Goal: Ask a question: Seek information or help from site administrators or community

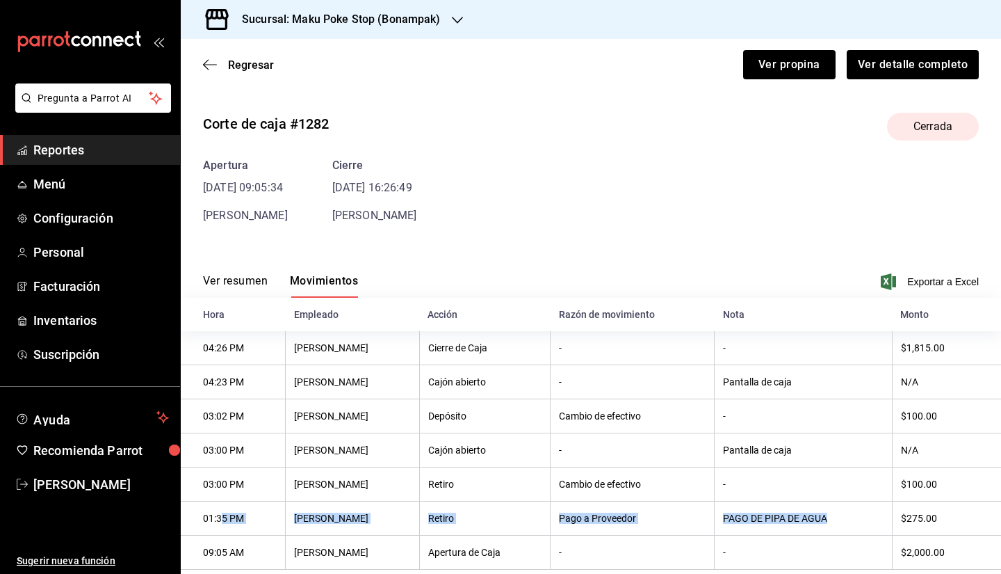
scroll to position [35, 0]
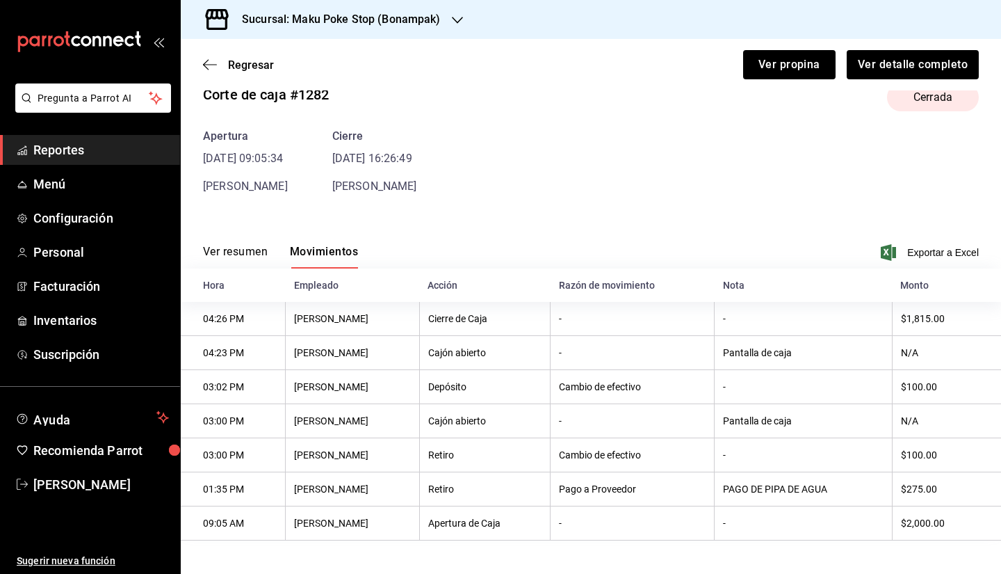
click at [442, 21] on div "Sucursal: Maku Poke Stop (Bonampak)" at bounding box center [330, 19] width 277 height 39
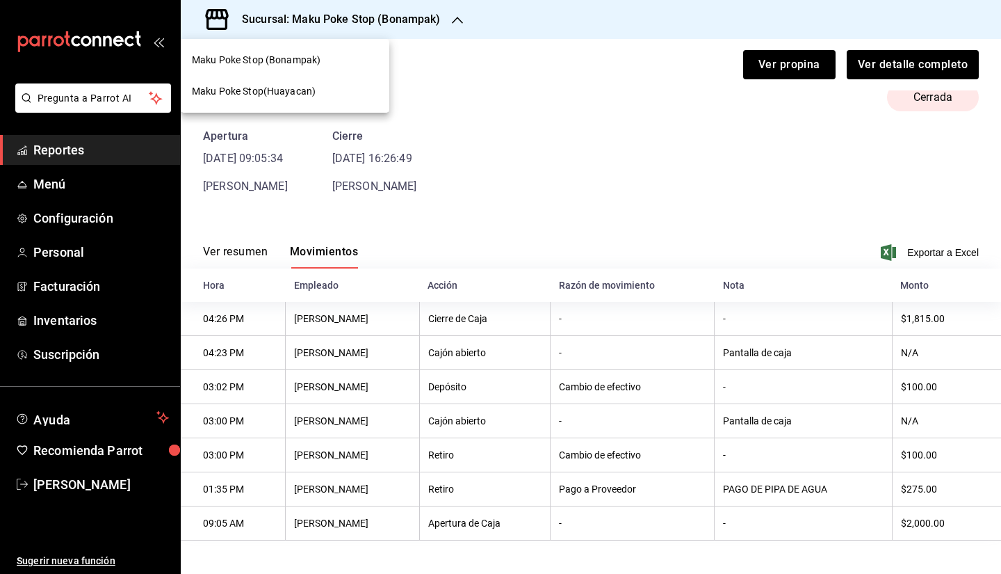
click at [305, 87] on span "Maku Poke Stop(Huayacan)" at bounding box center [254, 91] width 124 height 15
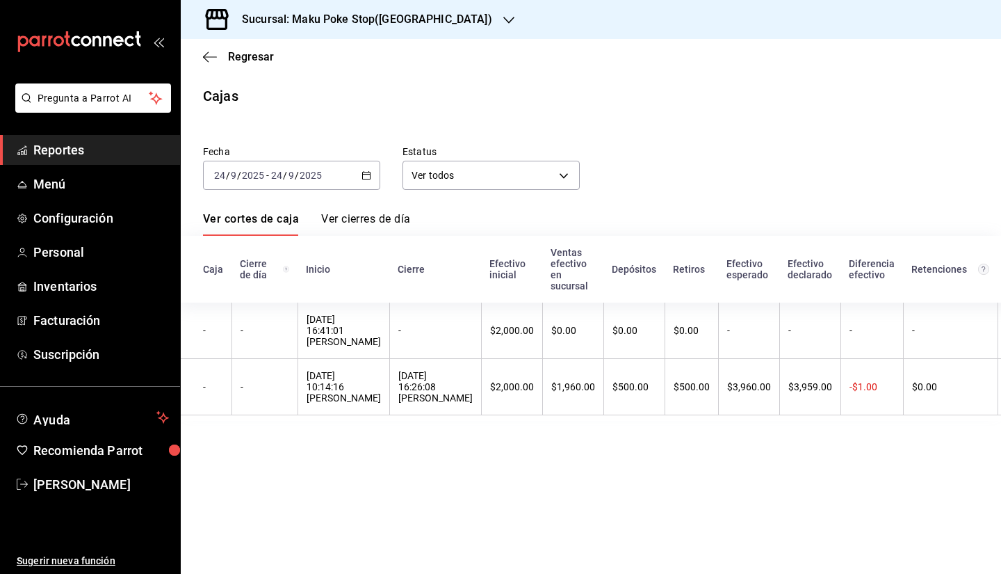
click at [116, 152] on span "Reportes" at bounding box center [101, 149] width 136 height 19
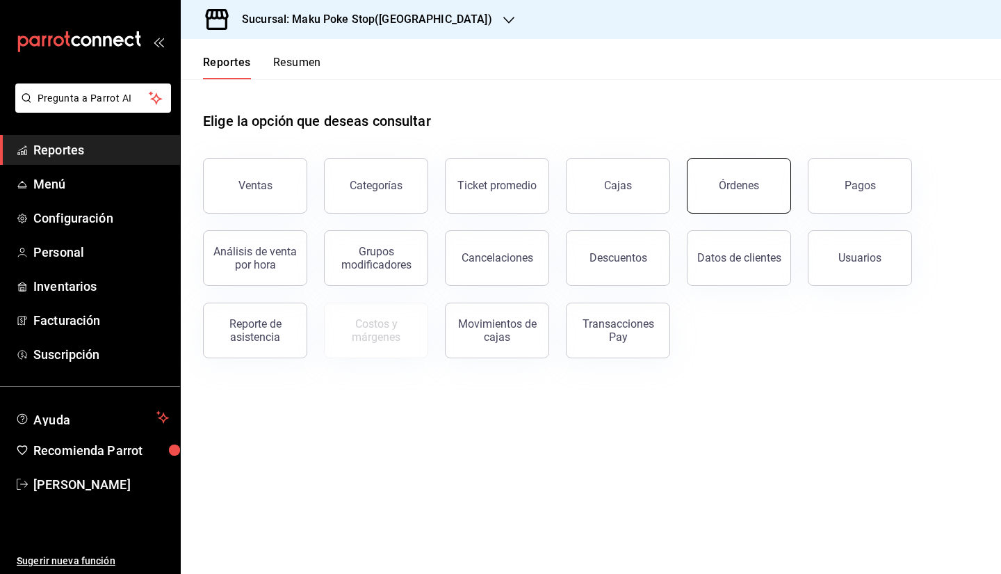
click at [759, 197] on button "Órdenes" at bounding box center [739, 186] width 104 height 56
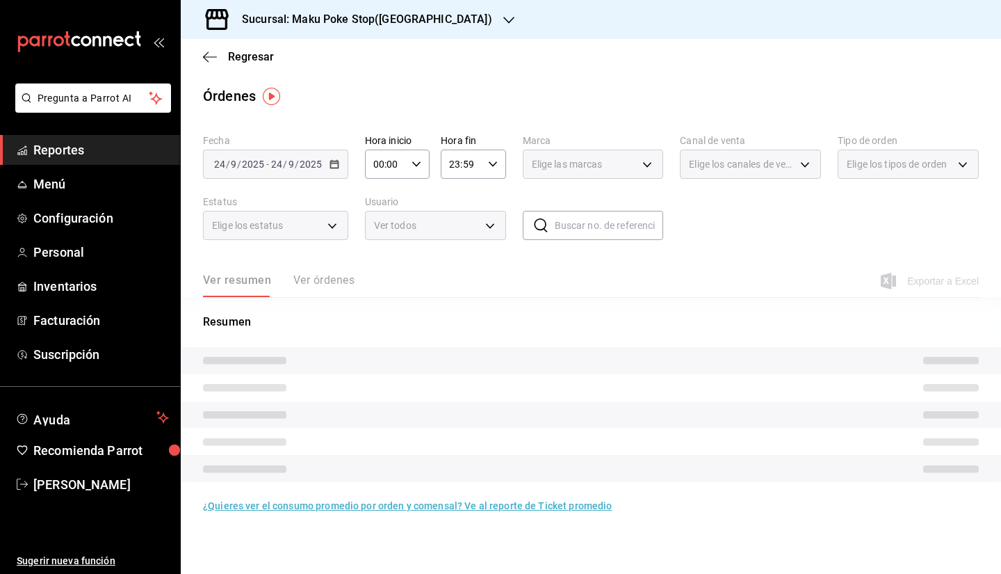
click at [337, 282] on div "Ver resumen Ver órdenes" at bounding box center [279, 285] width 152 height 24
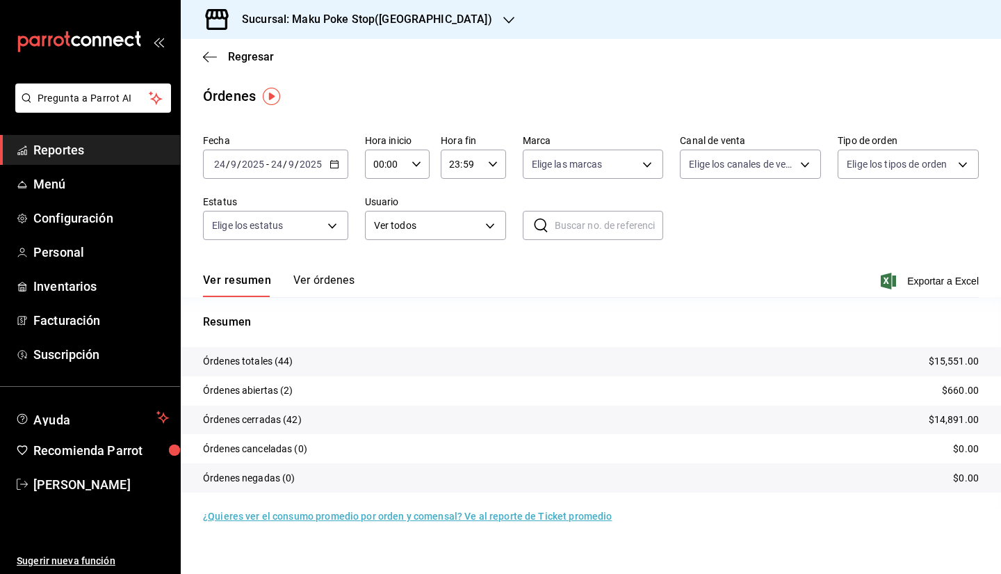
click at [305, 284] on button "Ver órdenes" at bounding box center [323, 285] width 61 height 24
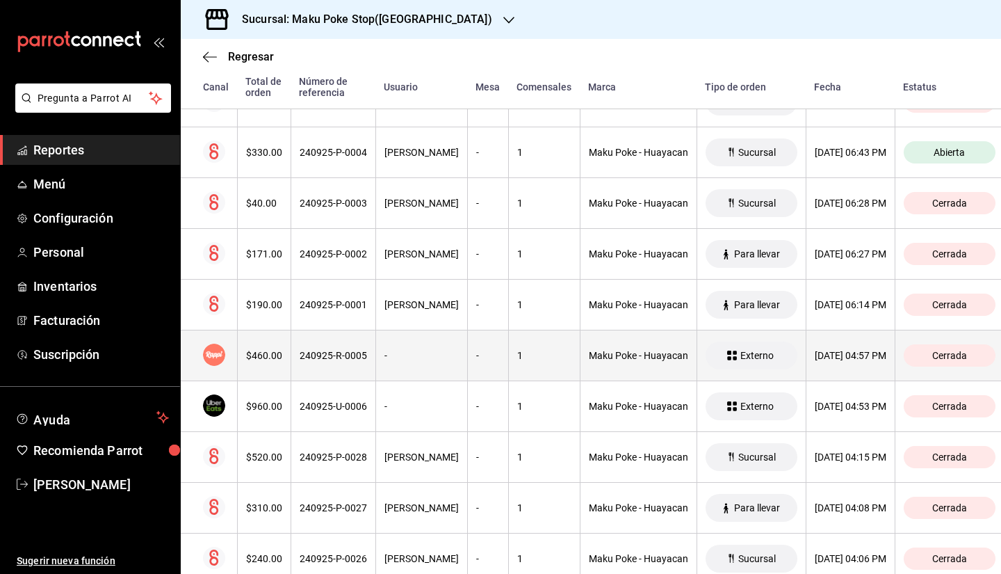
scroll to position [373, 0]
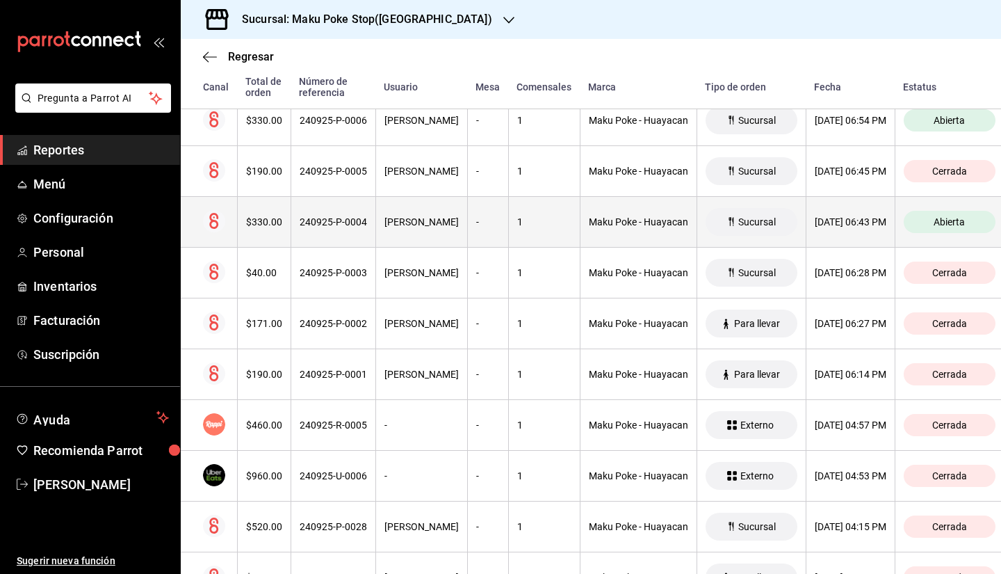
click at [440, 230] on th "[PERSON_NAME]" at bounding box center [422, 222] width 92 height 51
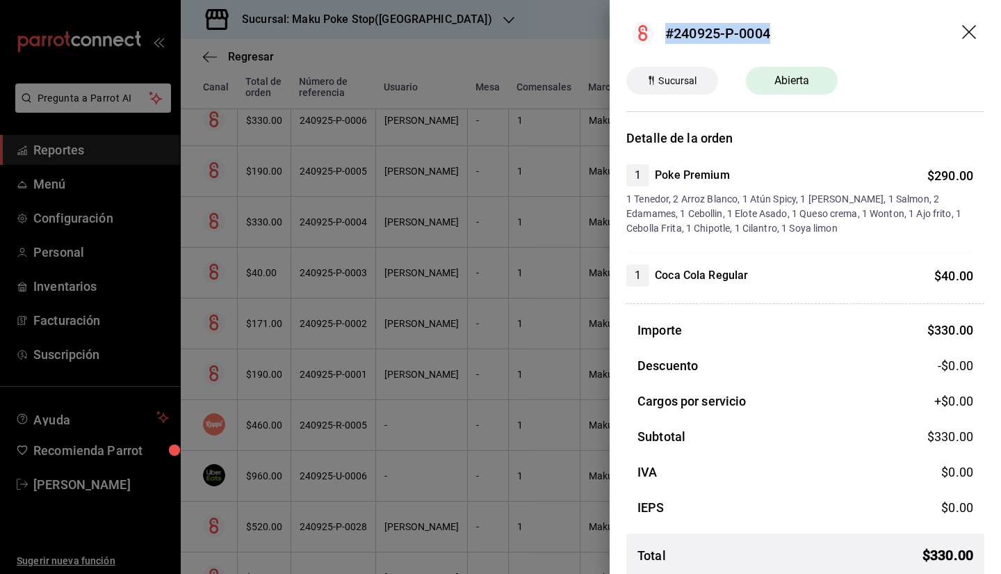
drag, startPoint x: 777, startPoint y: 35, endPoint x: 655, endPoint y: 45, distance: 122.1
click at [655, 45] on header "#240925-P-0004" at bounding box center [806, 33] width 392 height 67
copy div "#240925-P-0004"
click at [962, 29] on icon "drag" at bounding box center [970, 33] width 17 height 17
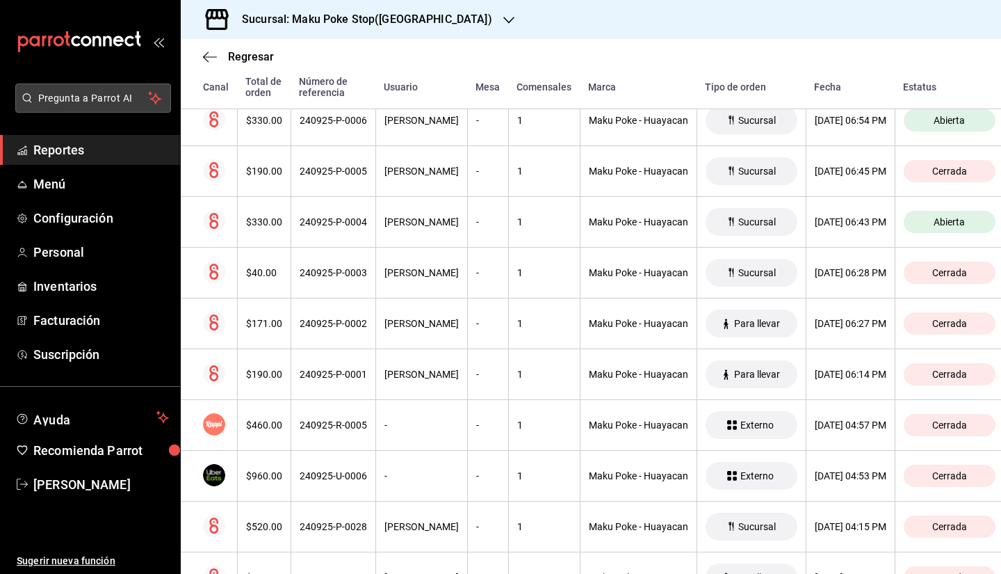
click at [71, 101] on span "Pregunta a Parrot AI" at bounding box center [93, 98] width 111 height 15
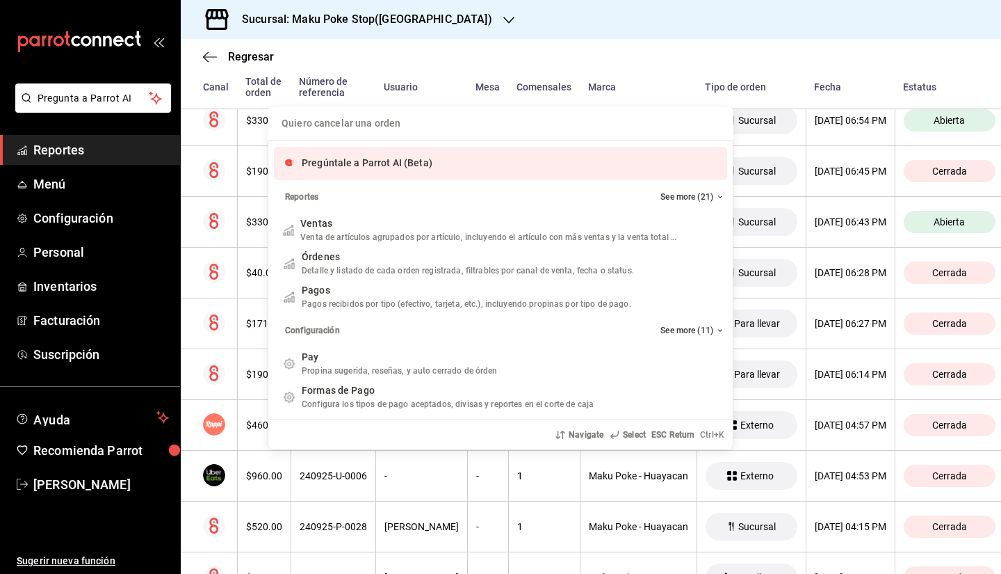
click at [416, 179] on div "Pregúntale a Parrot AI (Beta)" at bounding box center [500, 163] width 453 height 33
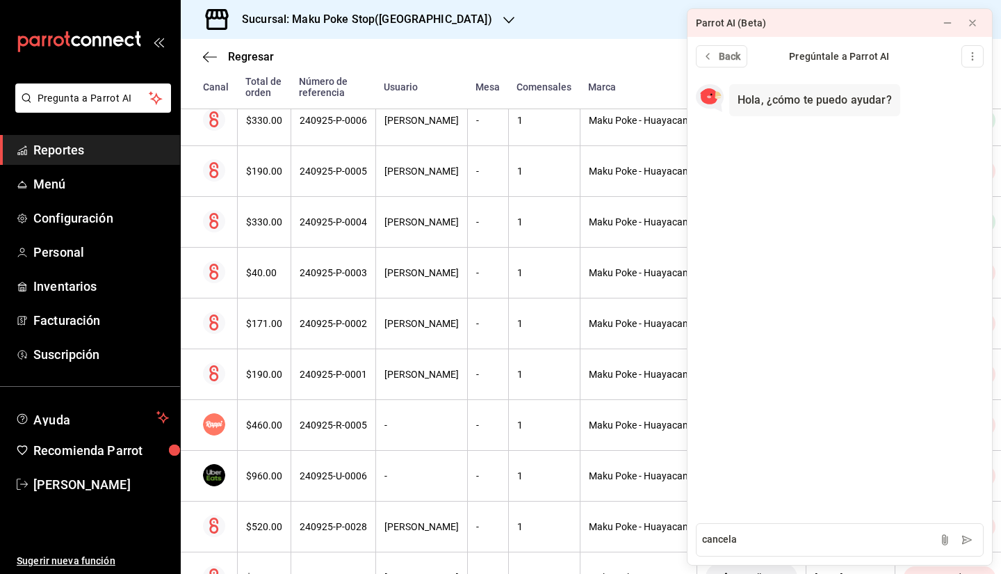
type textarea "cancelar"
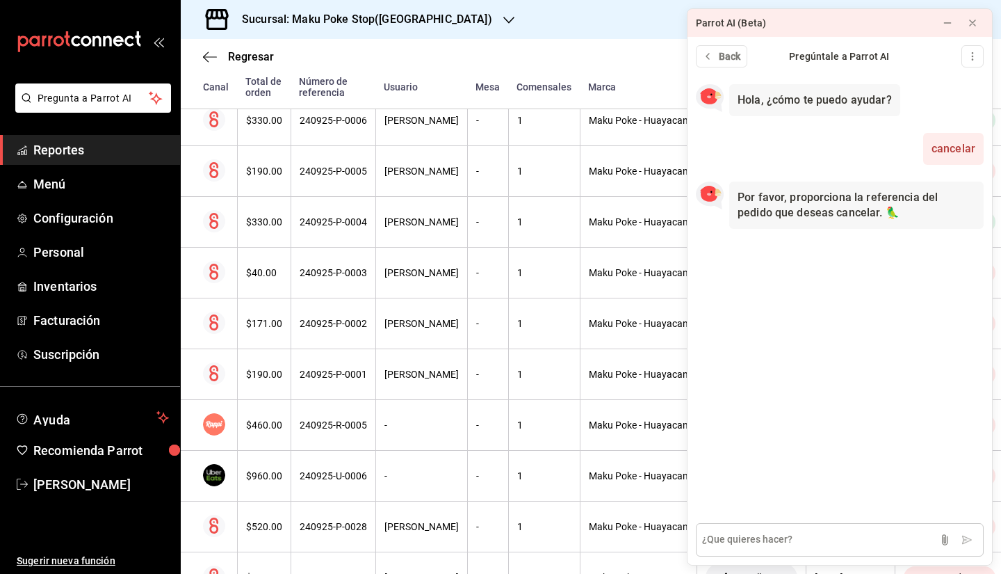
click at [775, 545] on textarea at bounding box center [840, 539] width 288 height 33
type textarea "#240925-P-0004"
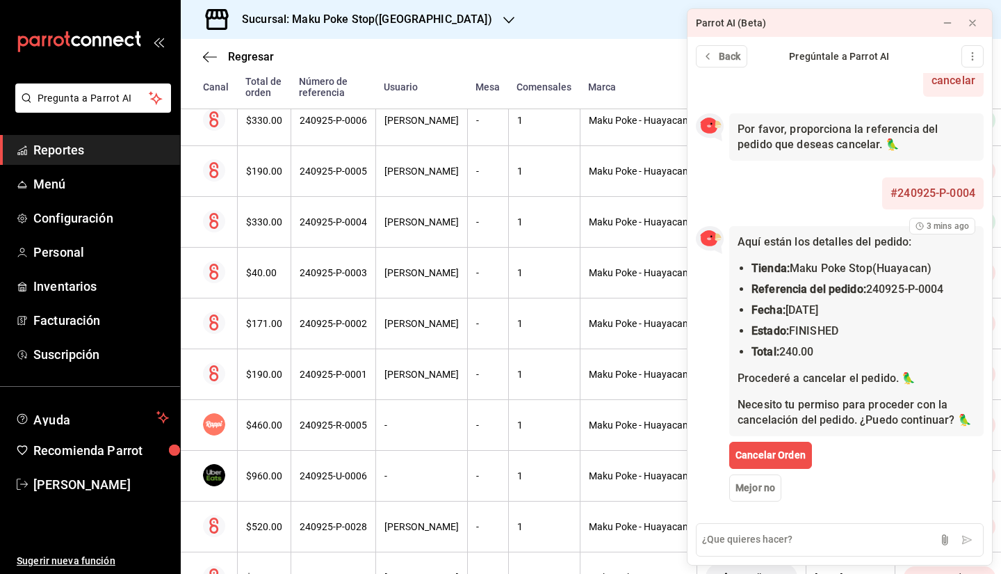
scroll to position [83, 0]
click at [757, 486] on span "Mejor no" at bounding box center [756, 488] width 40 height 15
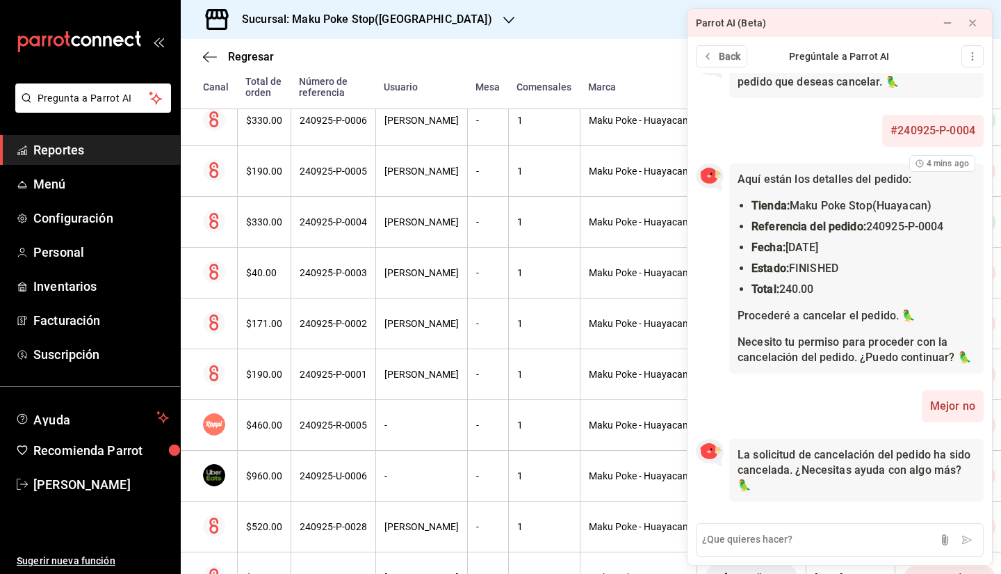
scroll to position [146, 0]
click at [975, 18] on icon at bounding box center [972, 22] width 11 height 11
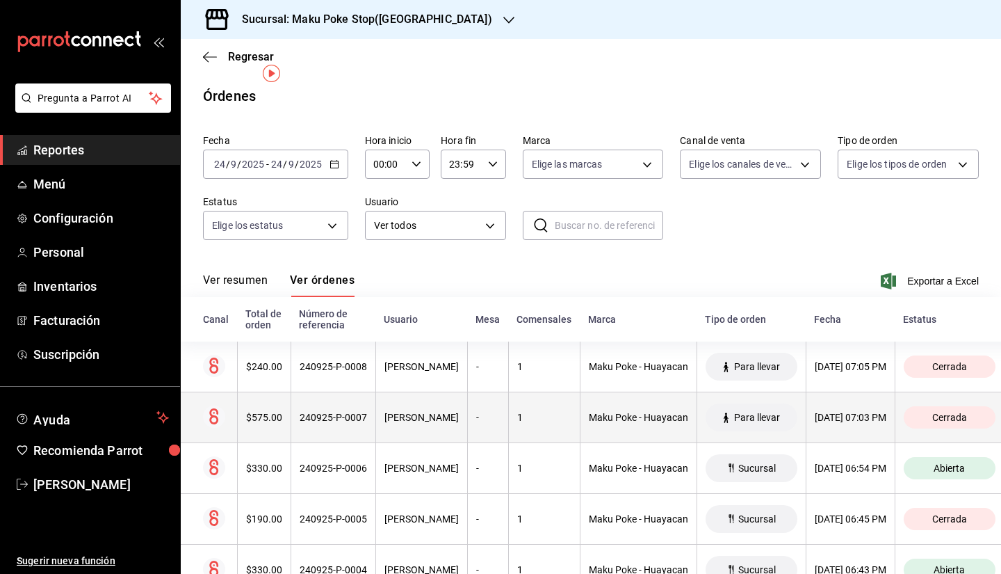
scroll to position [70, 0]
